Goal: Information Seeking & Learning: Learn about a topic

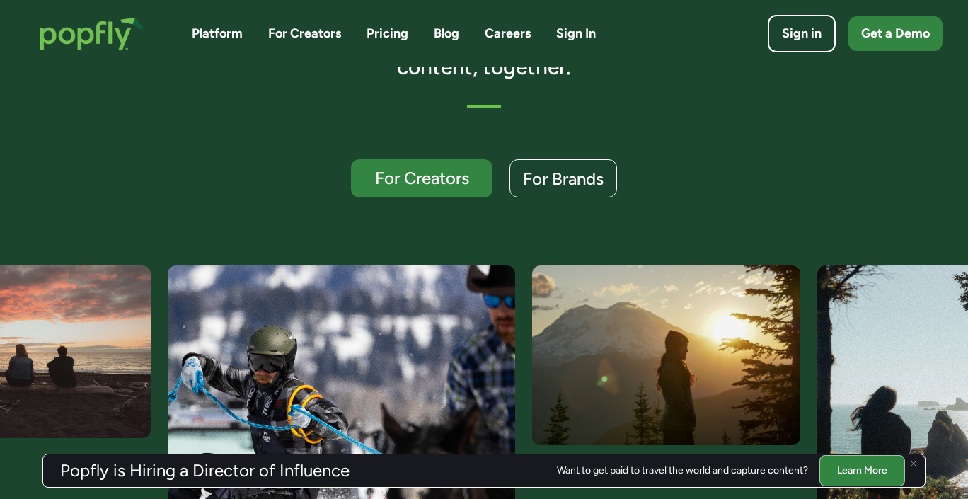
scroll to position [324, 0]
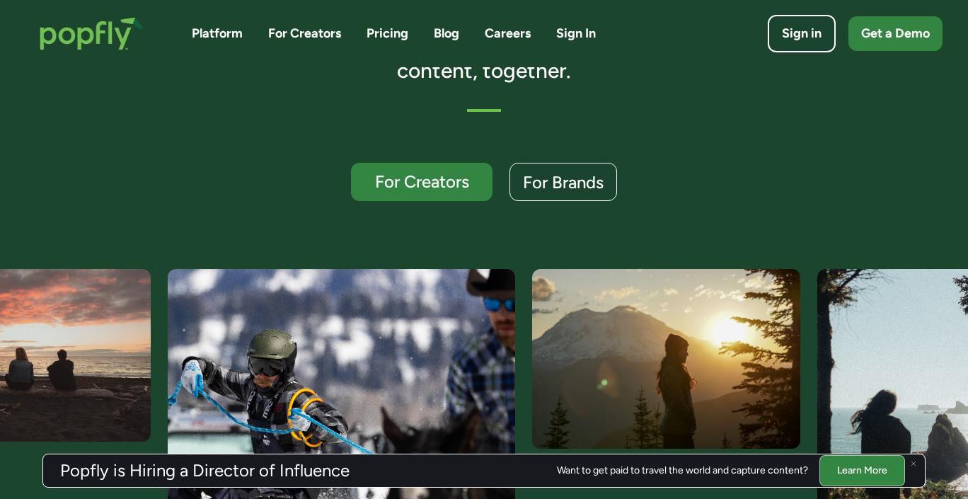
click at [379, 31] on link "Pricing" at bounding box center [388, 34] width 42 height 18
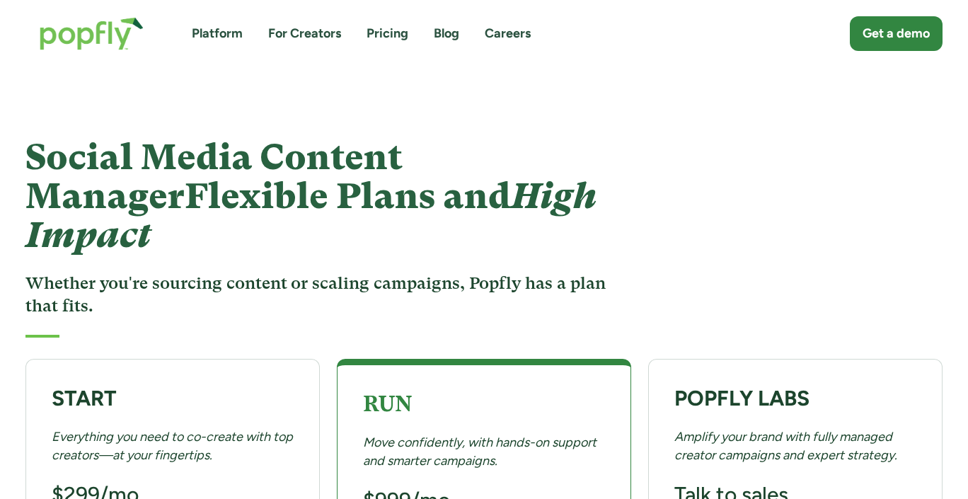
click at [319, 30] on link "For Creators" at bounding box center [304, 34] width 73 height 18
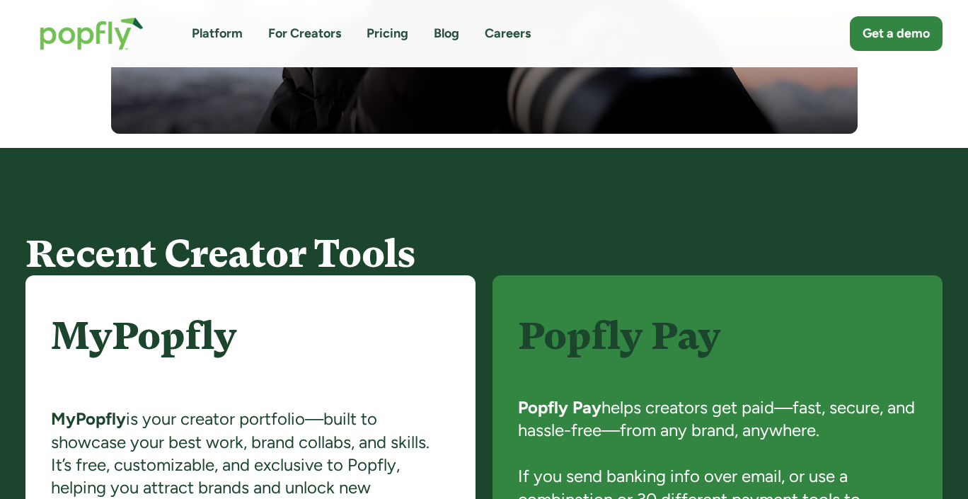
scroll to position [497, 0]
